Goal: Task Accomplishment & Management: Manage account settings

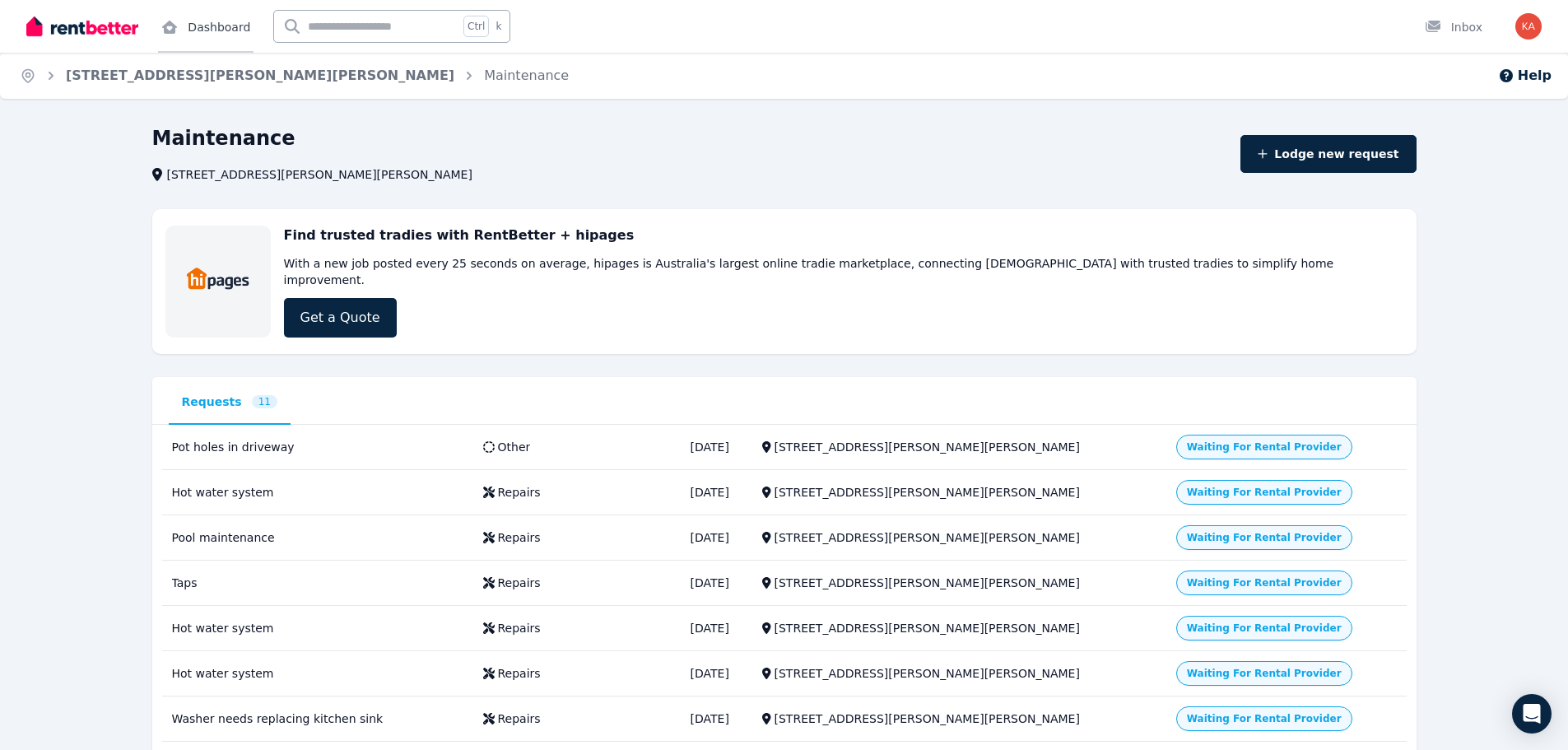
click at [204, 20] on link "Dashboard" at bounding box center [205, 26] width 95 height 53
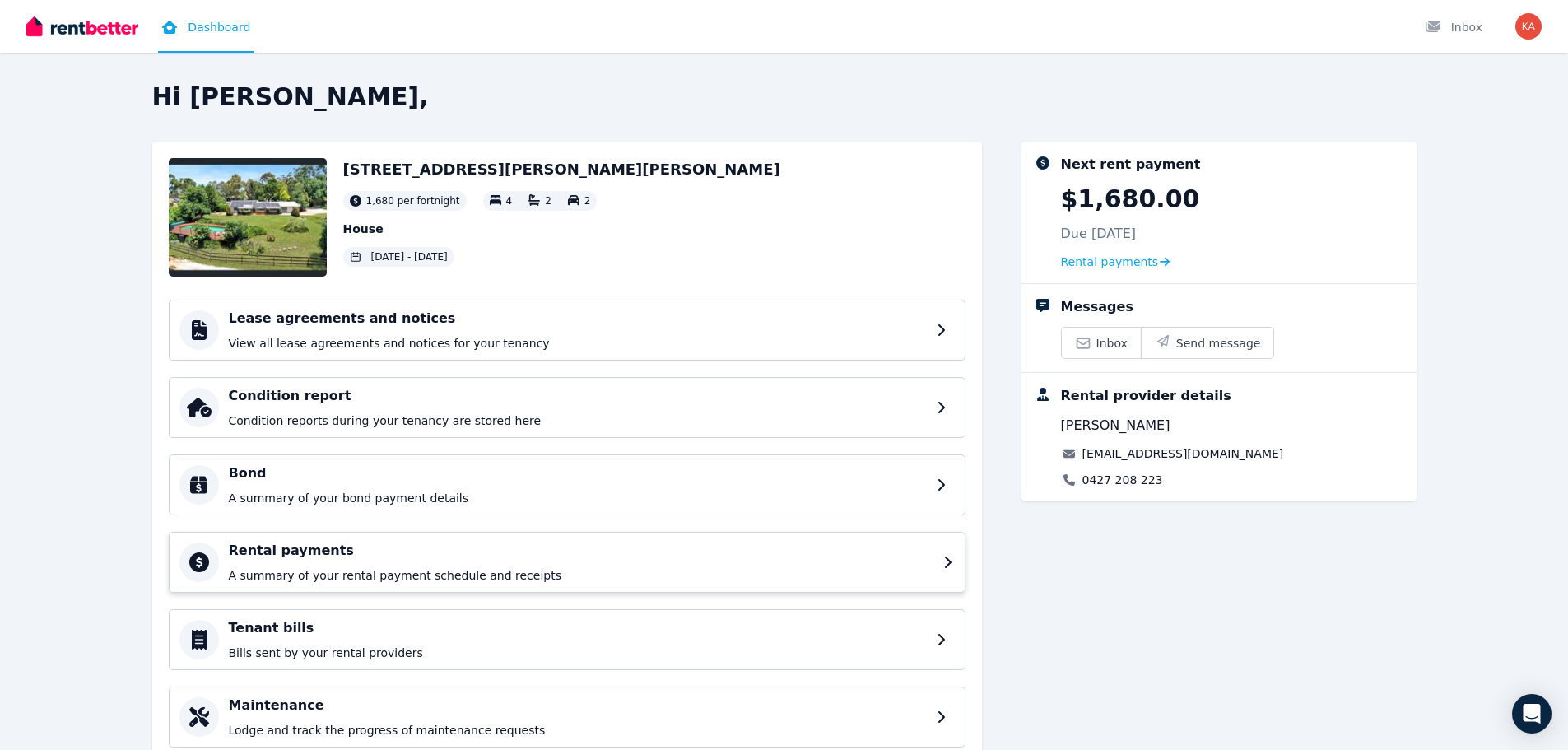
click at [258, 546] on h4 "Rental payments" at bounding box center [580, 551] width 705 height 19
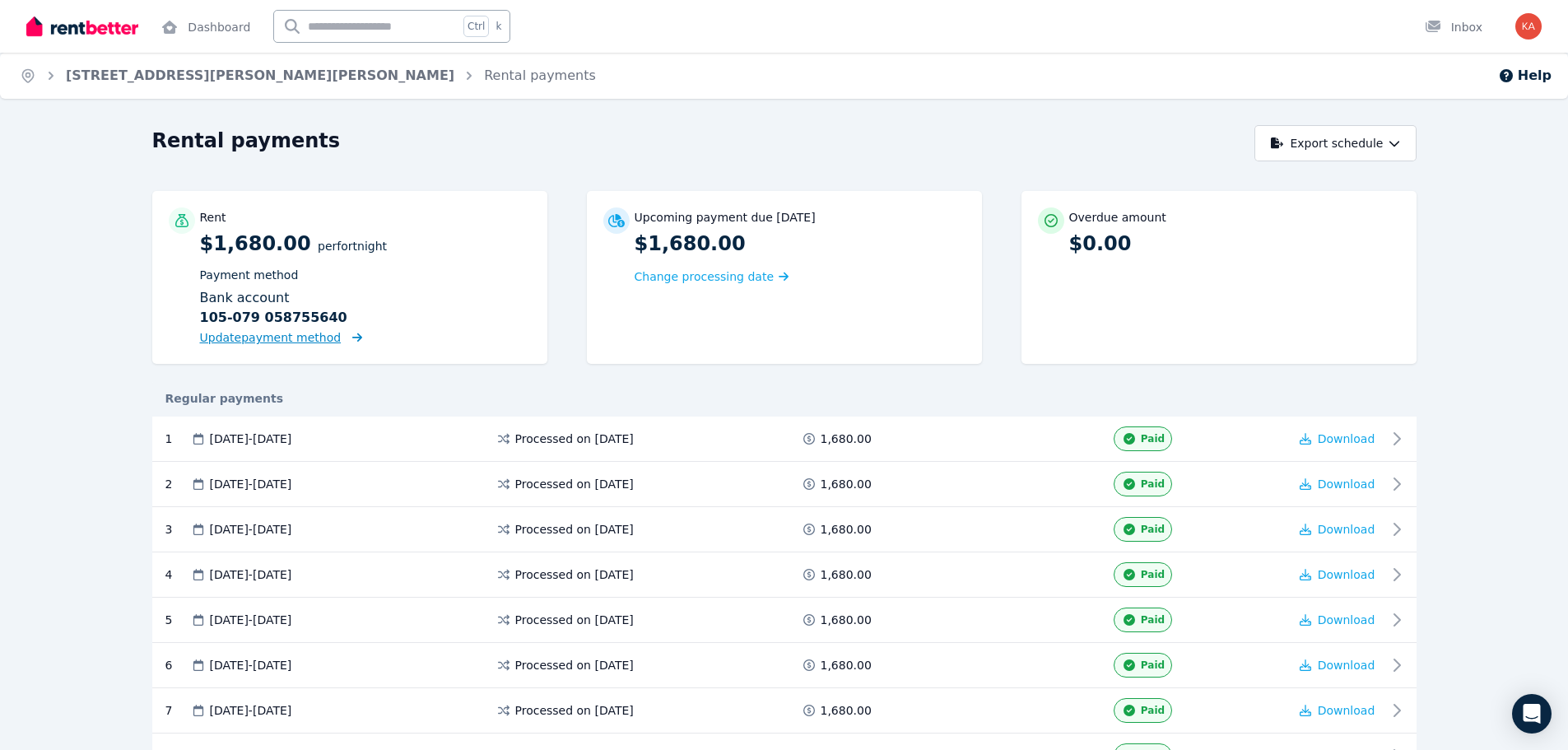
click at [239, 337] on span "Update payment method" at bounding box center [271, 337] width 142 height 13
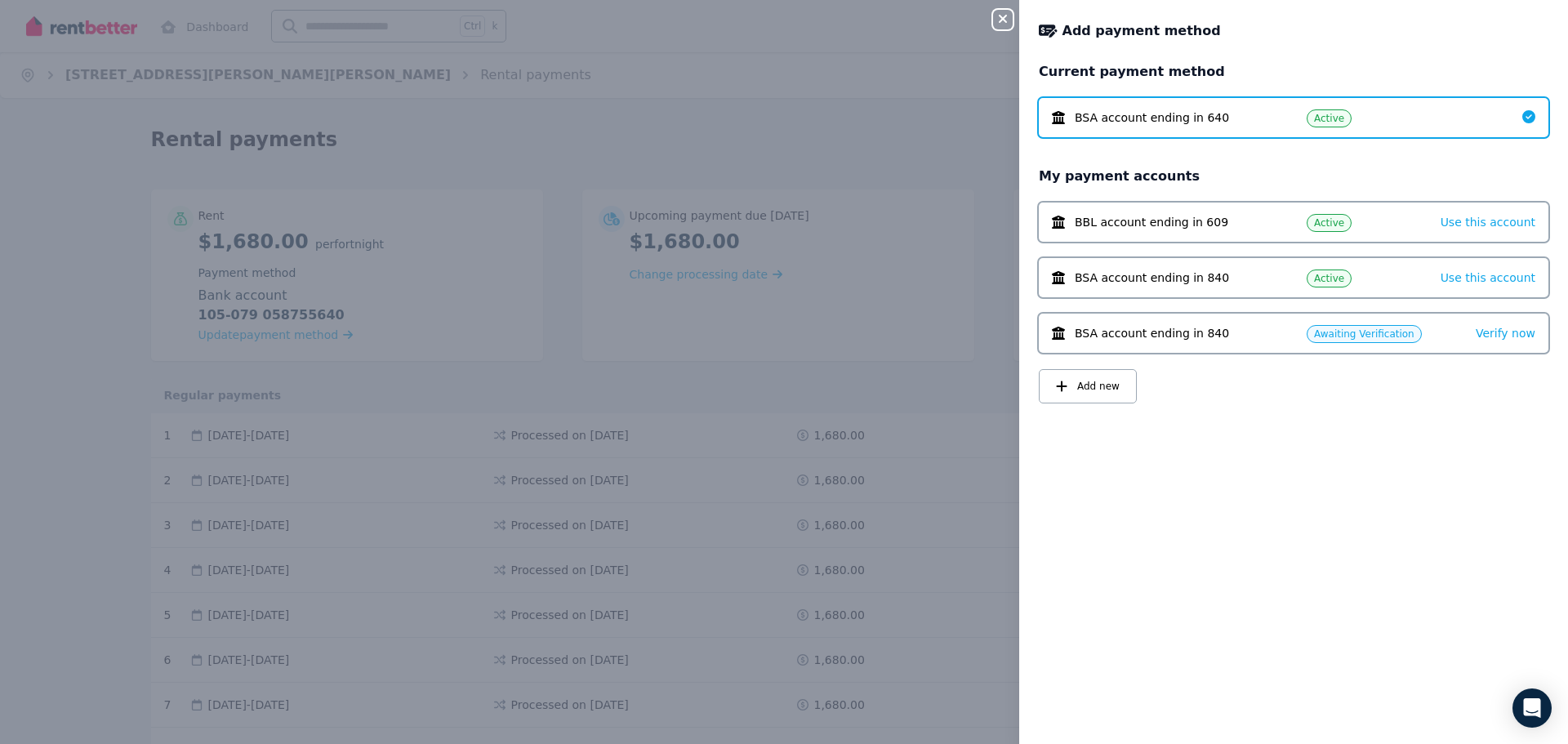
click at [1004, 17] on icon "button" at bounding box center [1003, 18] width 19 height 13
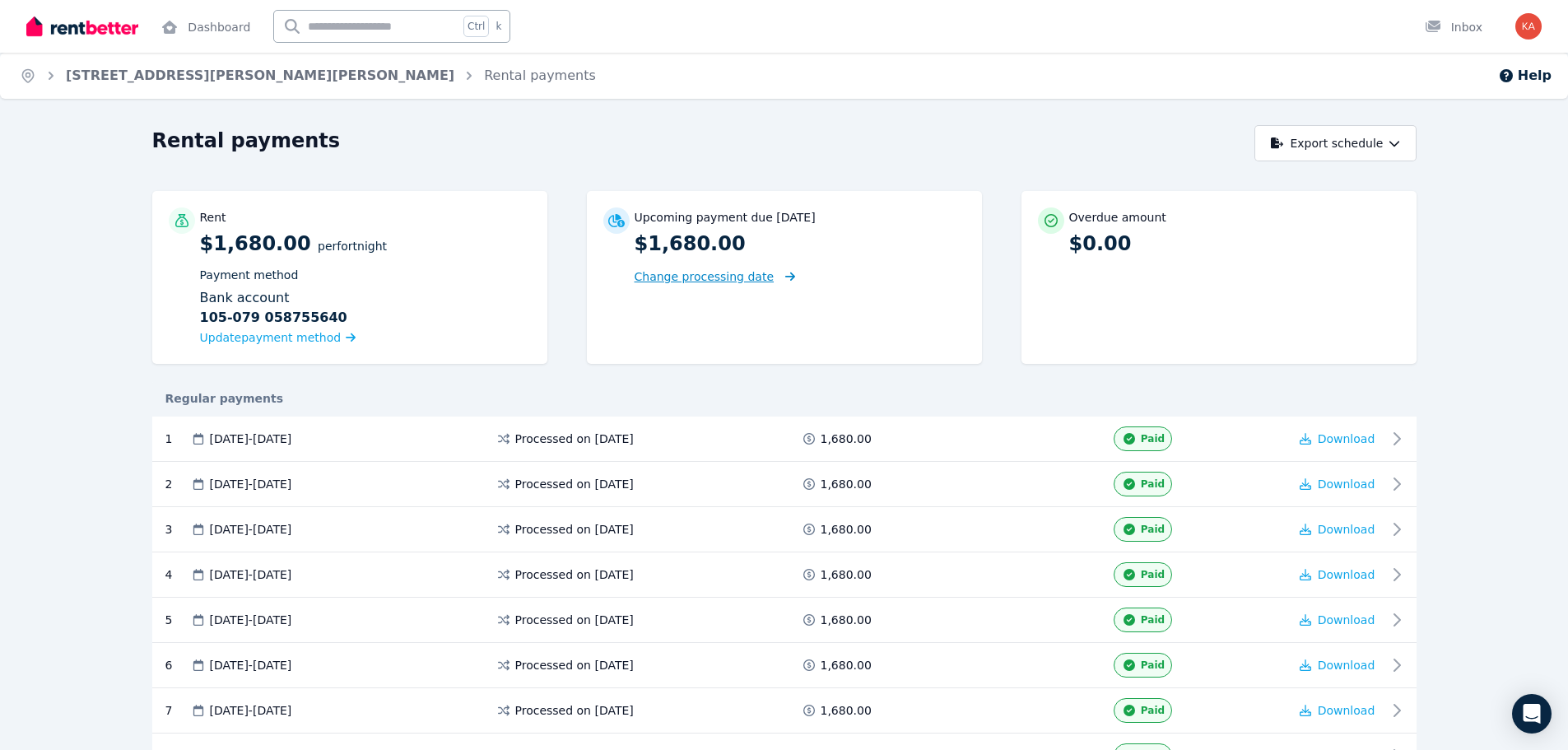
click at [694, 274] on span "Change processing date" at bounding box center [704, 276] width 140 height 17
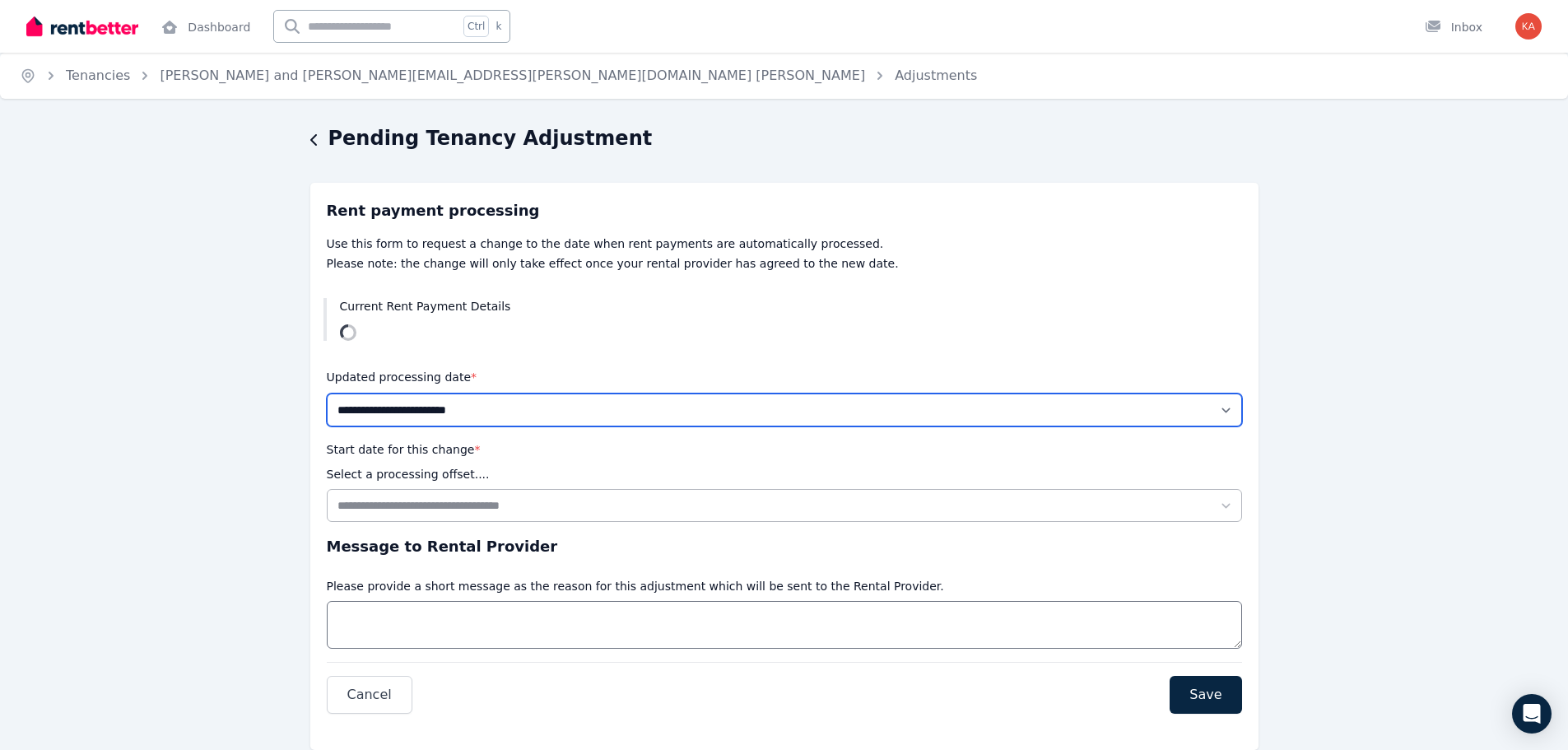
click at [1020, 408] on select "**********" at bounding box center [784, 409] width 915 height 33
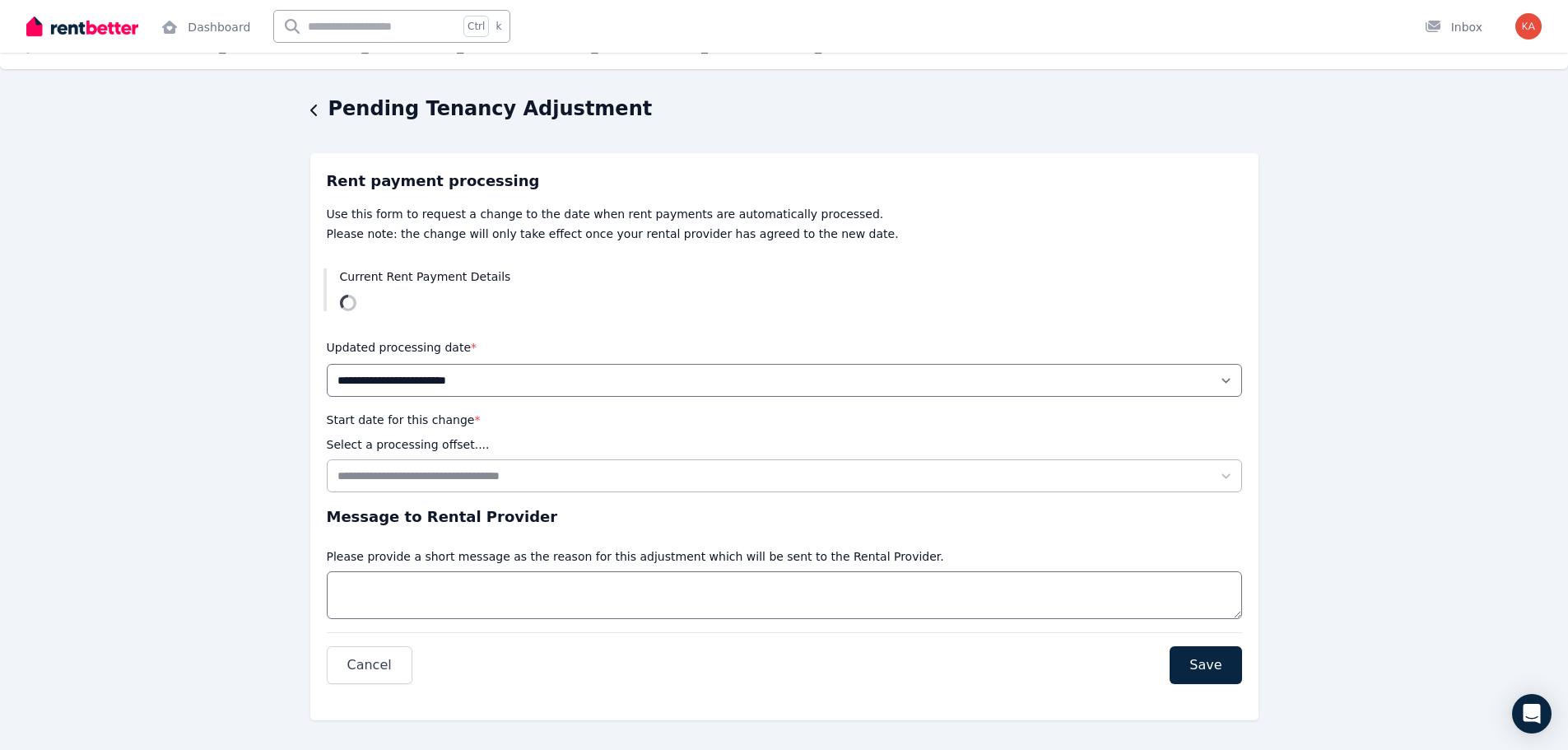
scroll to position [46, 0]
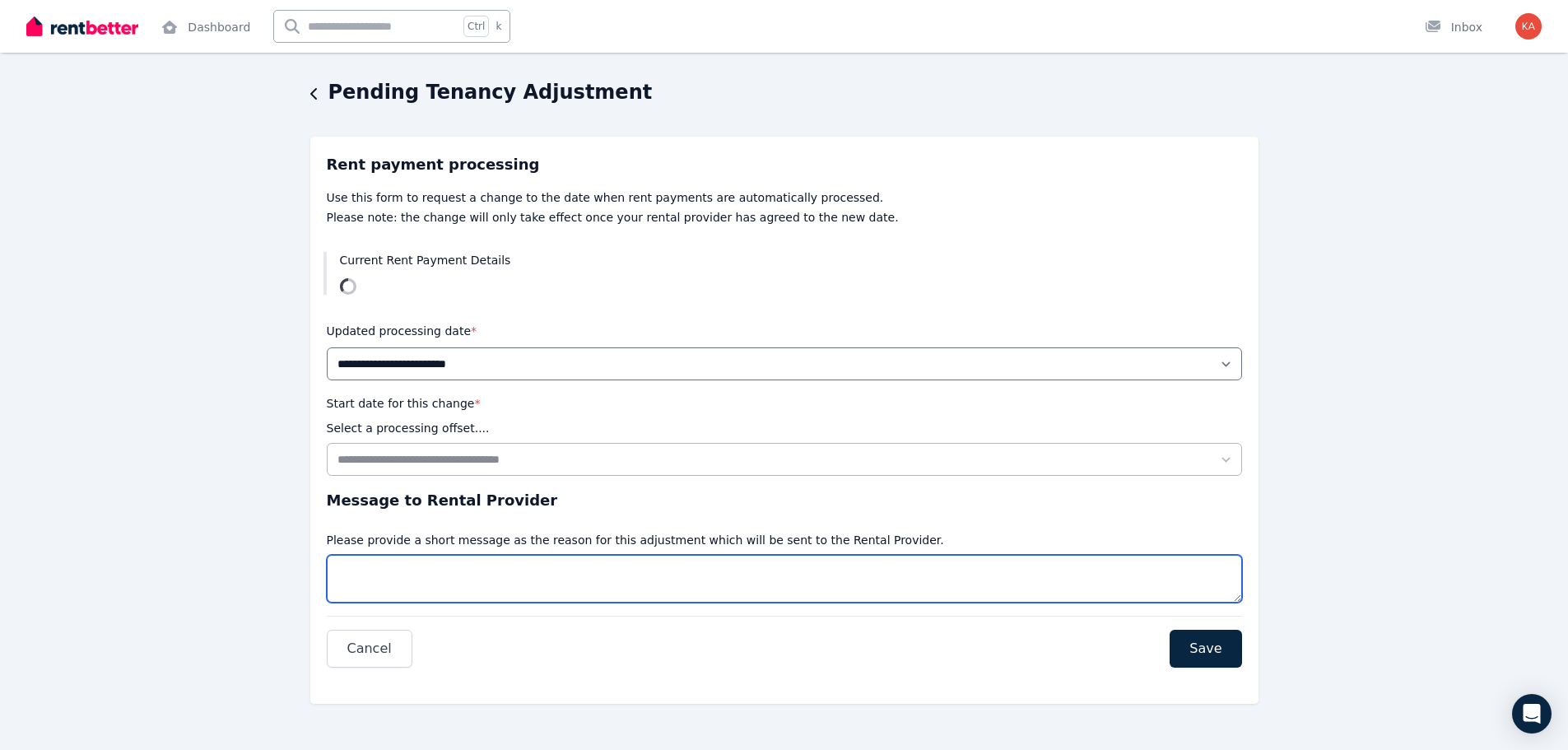
click at [594, 571] on textarea "Message" at bounding box center [784, 579] width 915 height 48
click at [316, 93] on icon "button" at bounding box center [314, 94] width 8 height 13
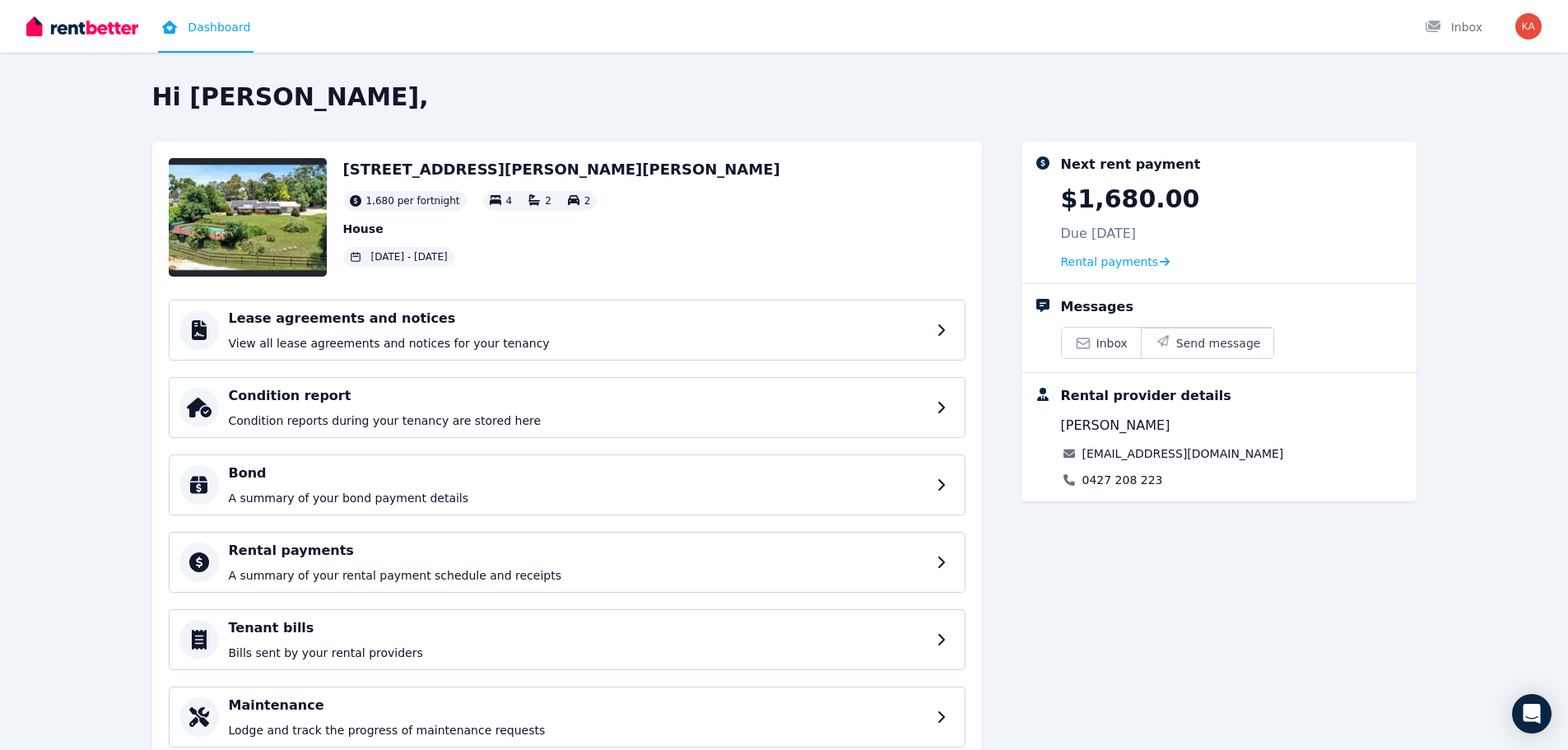
scroll to position [60, 0]
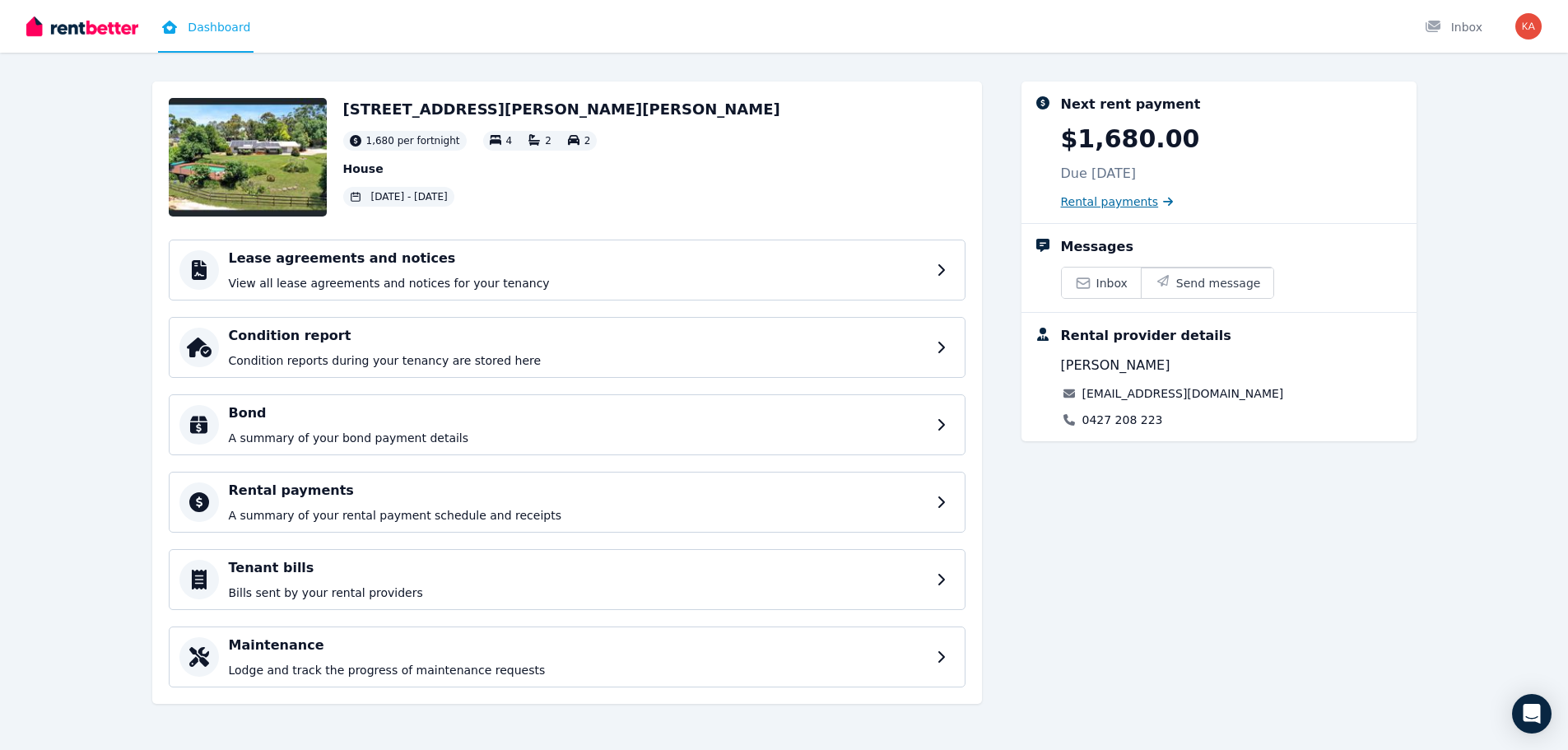
click at [1097, 200] on span "Rental payments" at bounding box center [1109, 201] width 98 height 17
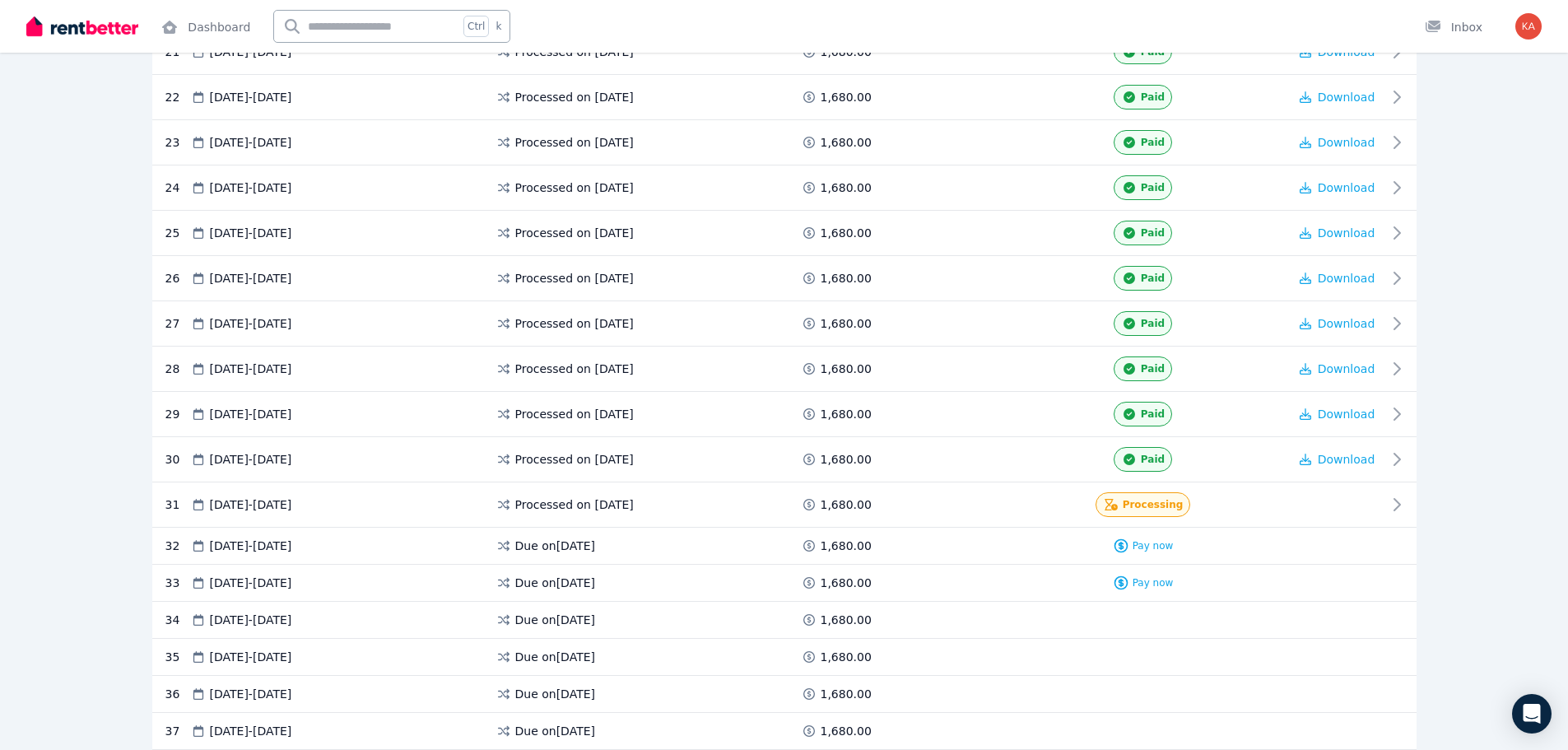
scroll to position [1537, 0]
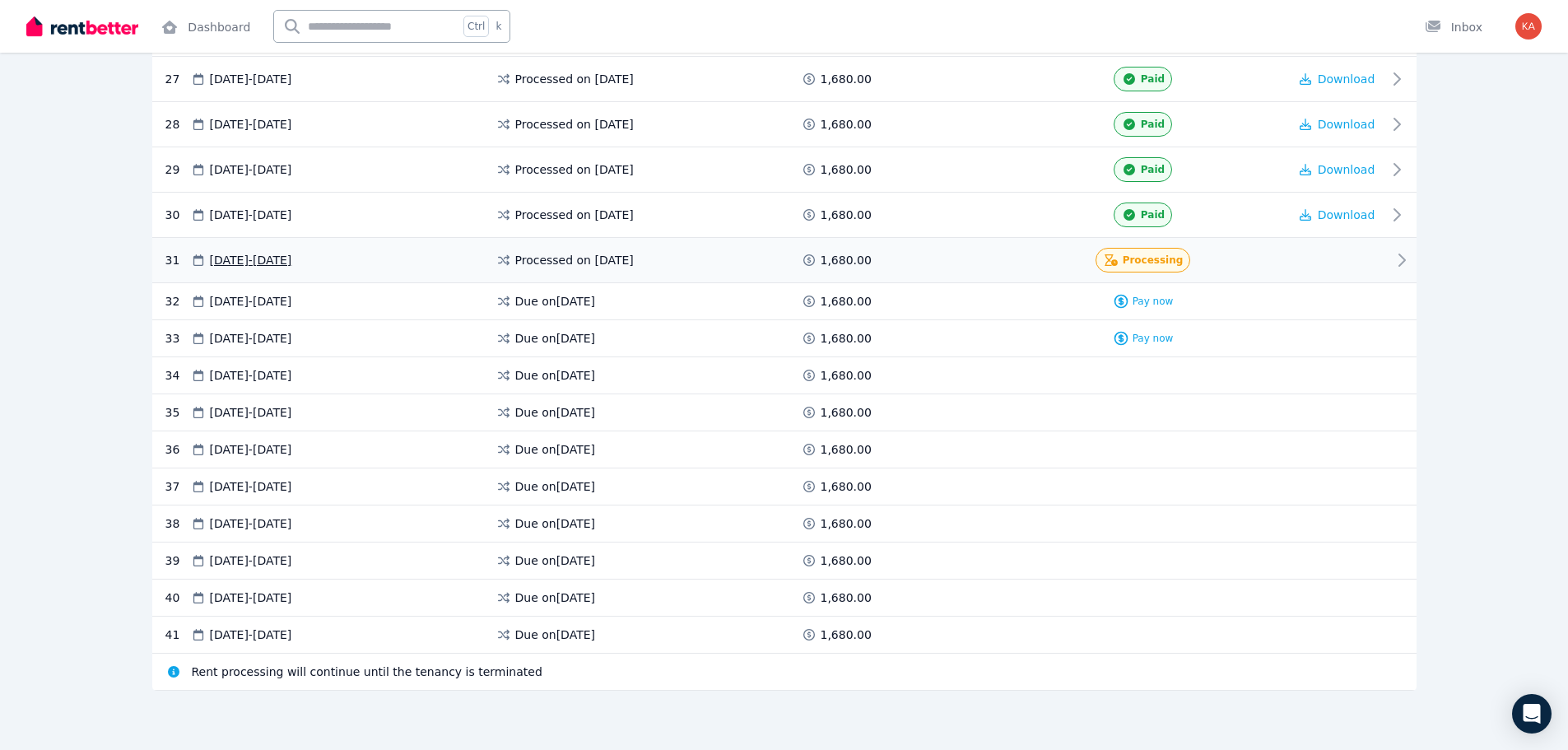
click at [1396, 260] on icon at bounding box center [1401, 260] width 19 height 19
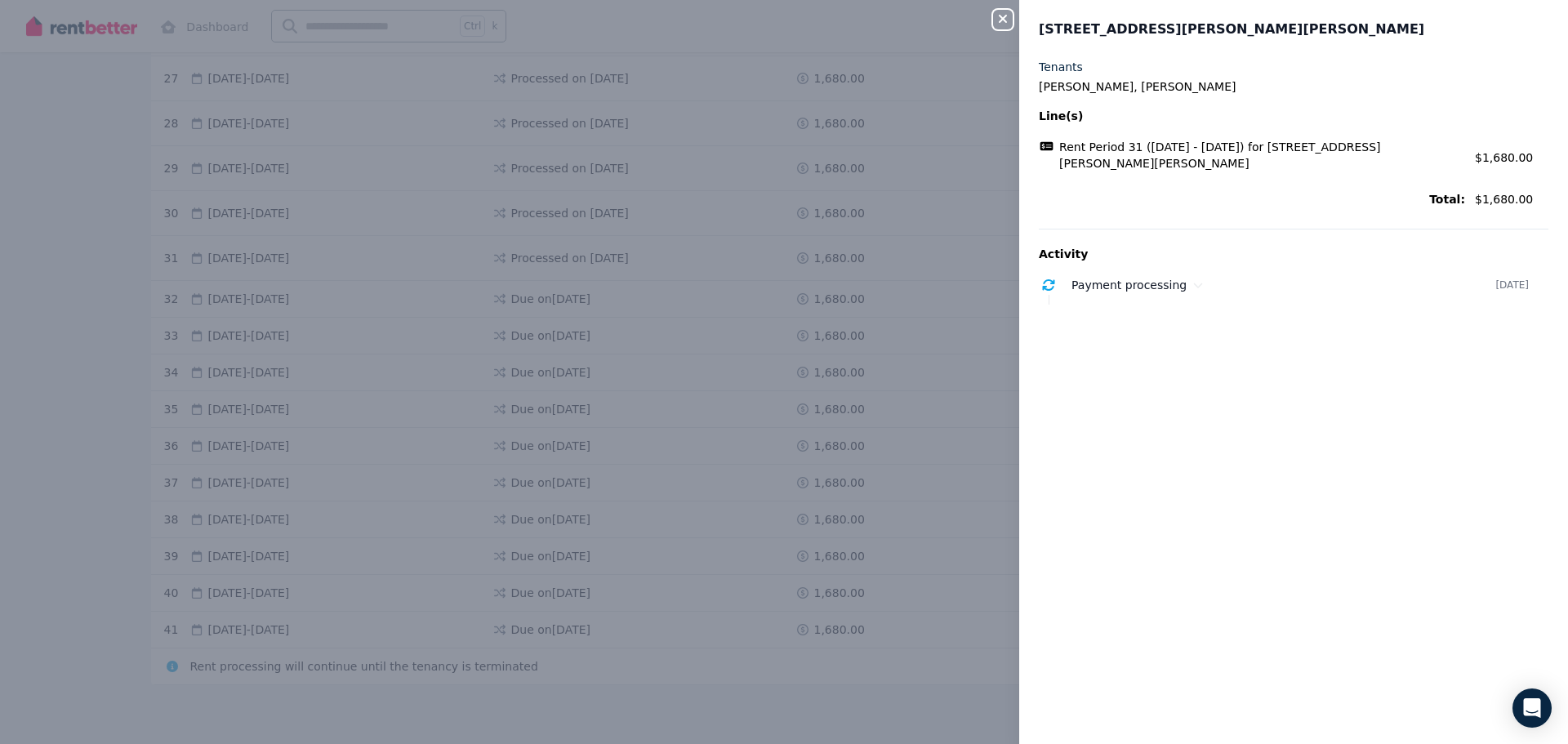
click at [1003, 20] on icon "button" at bounding box center [1002, 18] width 8 height 8
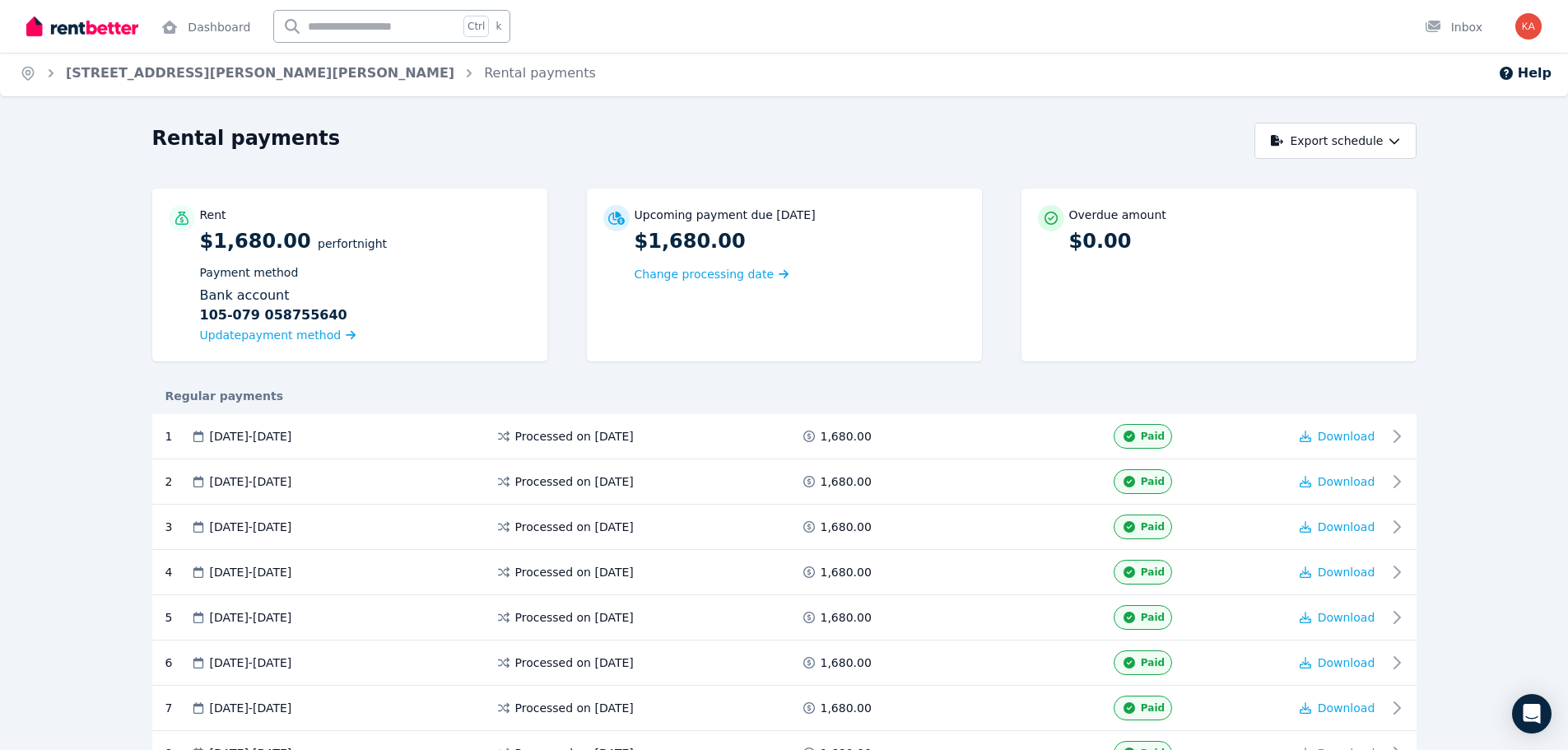
scroll to position [0, 0]
click at [721, 277] on span "Change processing date" at bounding box center [704, 276] width 140 height 17
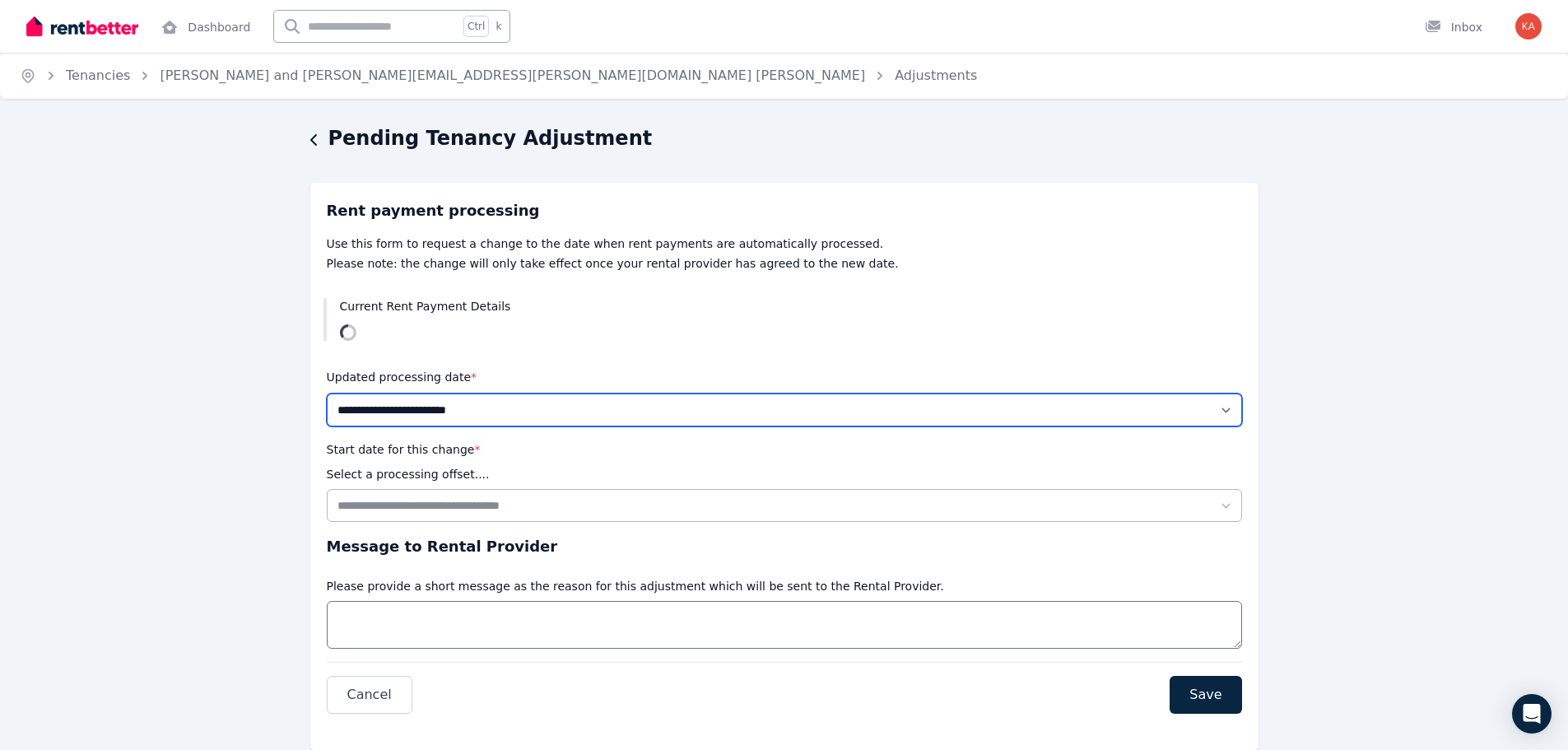
click at [642, 411] on select "**********" at bounding box center [784, 409] width 915 height 33
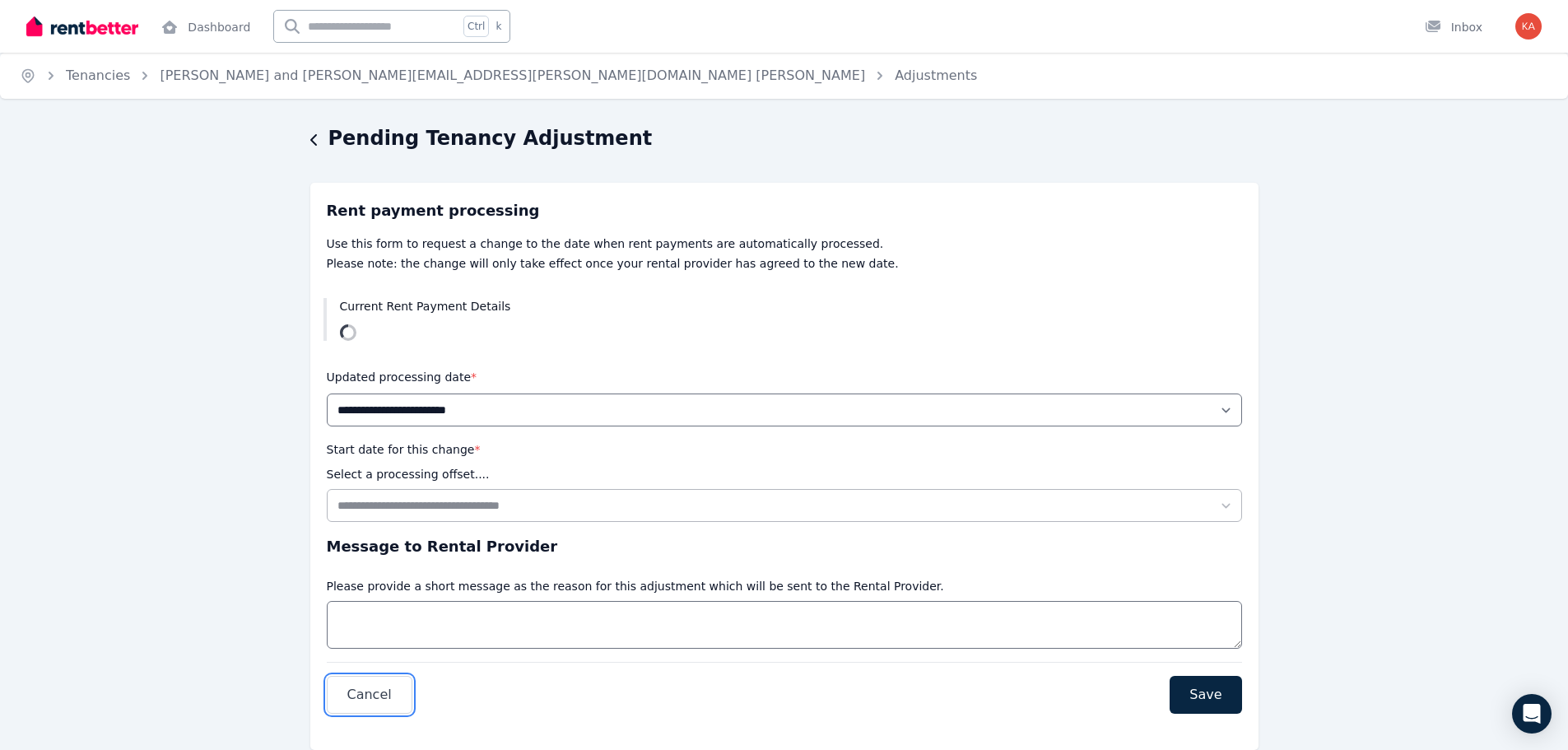
drag, startPoint x: 377, startPoint y: 694, endPoint x: 878, endPoint y: 53, distance: 813.6
click at [377, 694] on span "Cancel" at bounding box center [370, 694] width 44 height 19
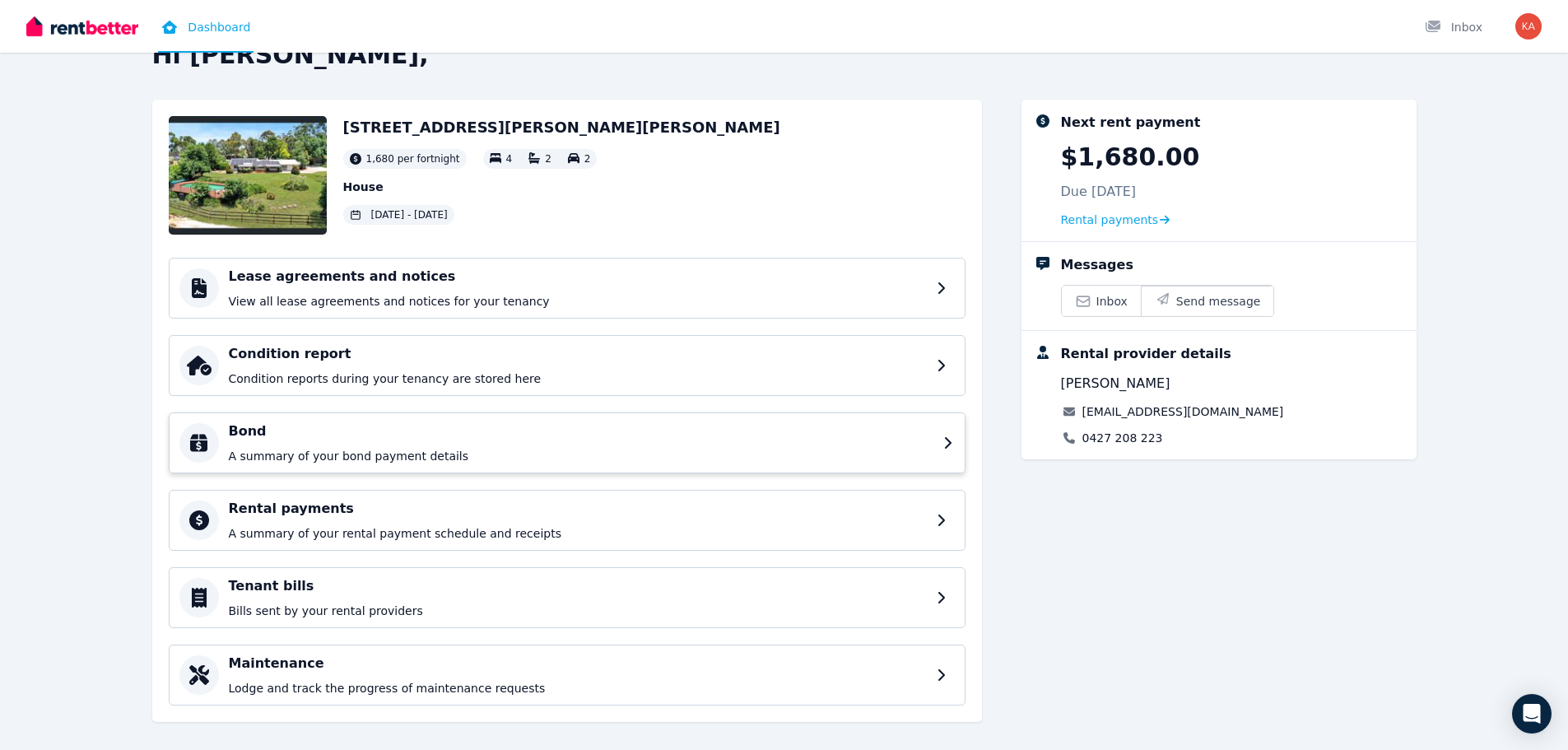
scroll to position [60, 0]
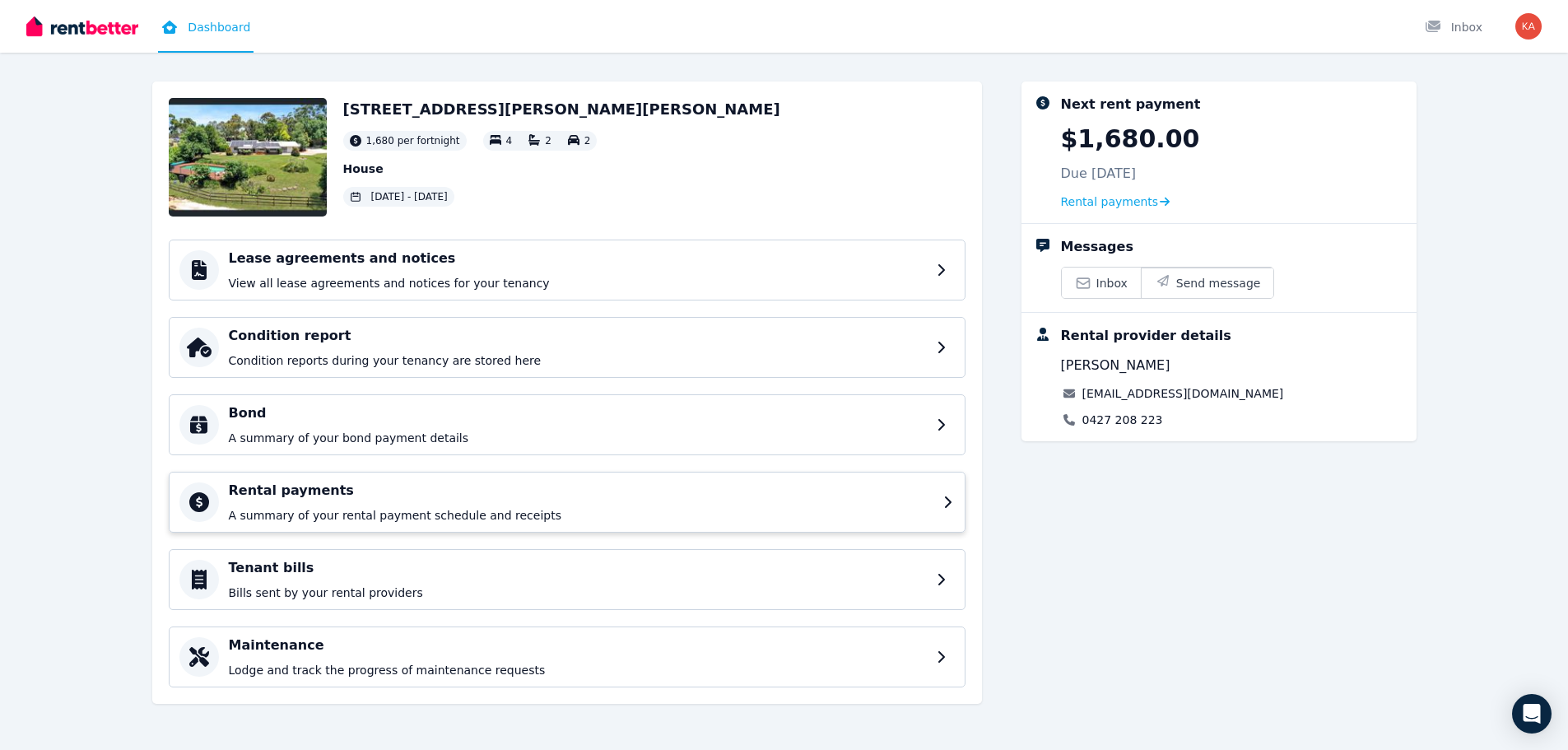
click at [416, 501] on div "Rental payments A summary of your rental payment schedule and receipts" at bounding box center [580, 502] width 705 height 43
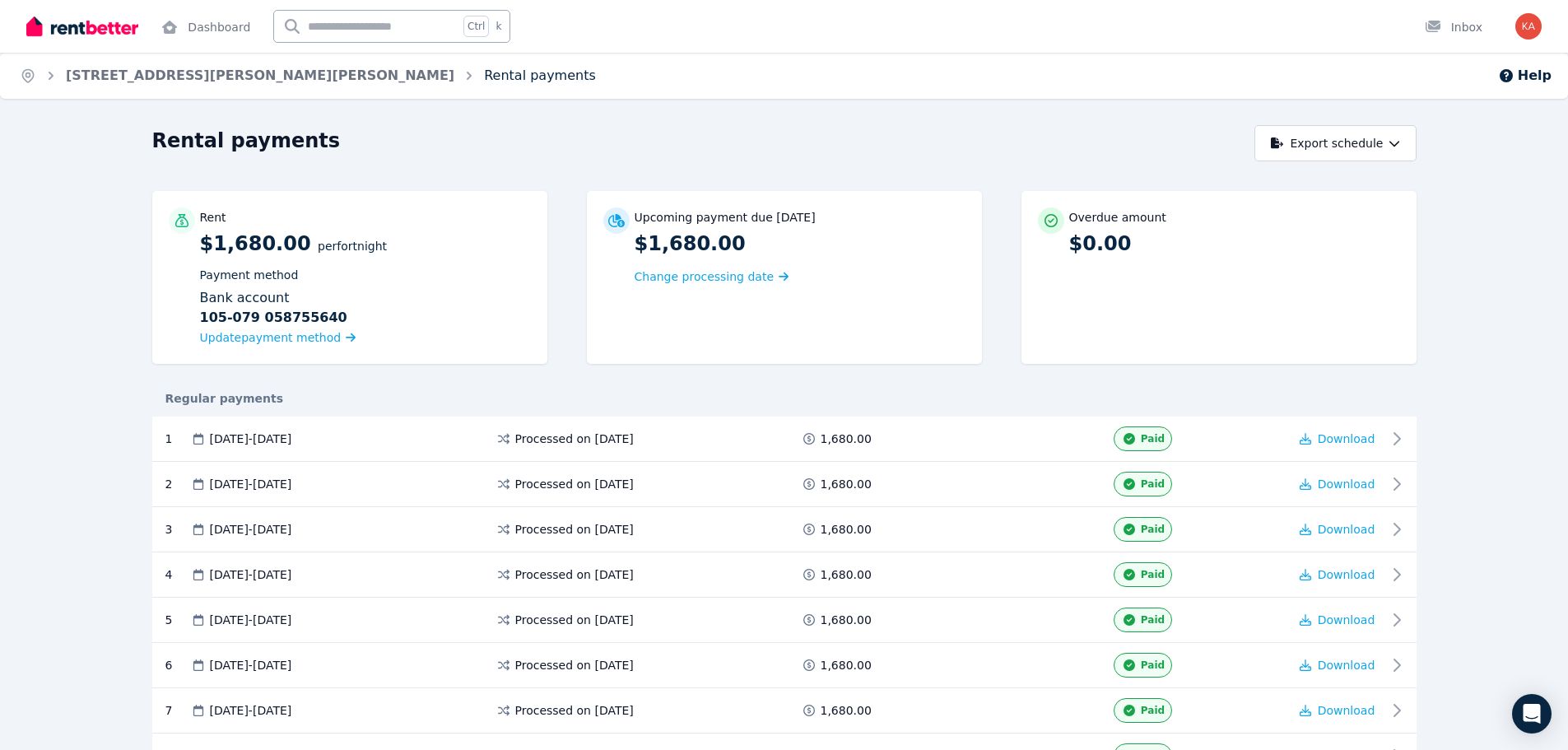
click at [484, 73] on link "Rental payments" at bounding box center [540, 76] width 112 height 16
click at [702, 274] on span "Change processing date" at bounding box center [704, 276] width 140 height 17
